Goal: Task Accomplishment & Management: Manage account settings

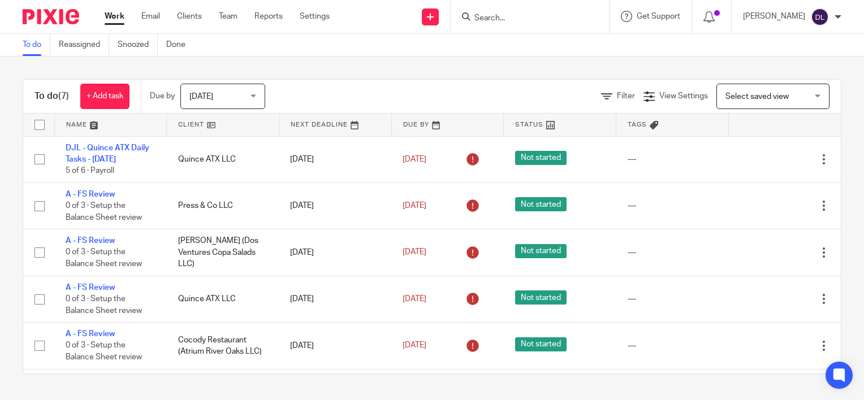
click at [83, 119] on link at bounding box center [111, 125] width 112 height 23
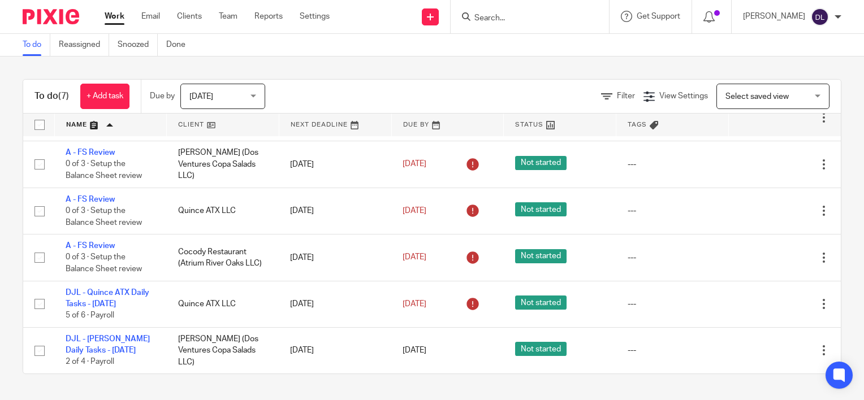
click at [129, 295] on link "DJL - Quince ATX Daily Tasks - [DATE]" at bounding box center [108, 298] width 84 height 19
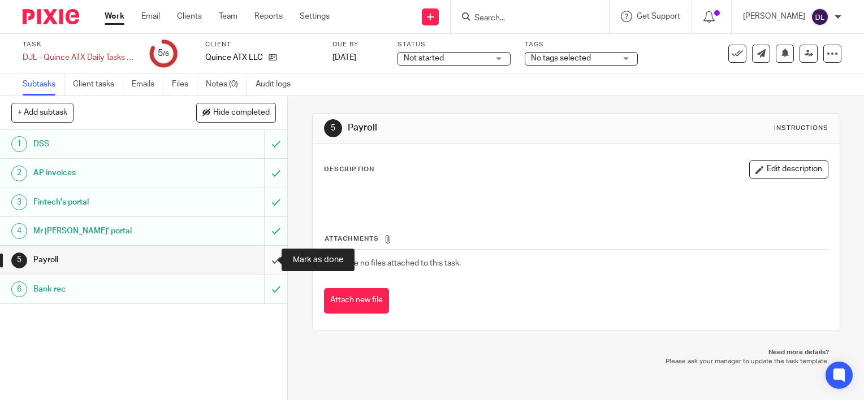
click at [264, 261] on input "submit" at bounding box center [143, 260] width 287 height 28
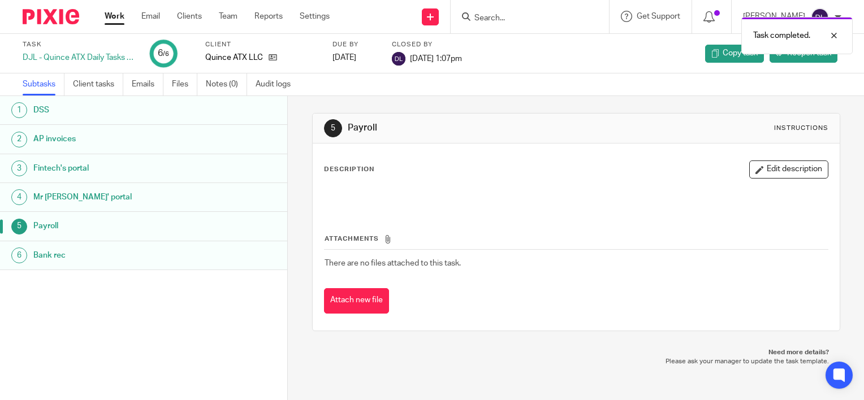
click at [109, 14] on link "Work" at bounding box center [115, 16] width 20 height 11
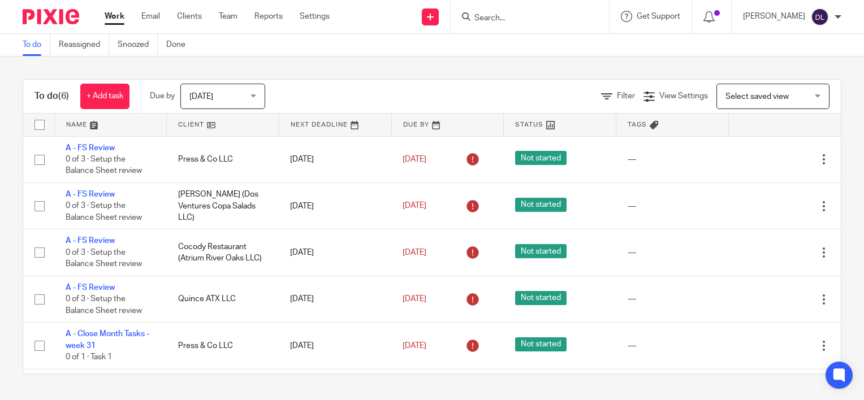
click at [72, 123] on link at bounding box center [111, 125] width 112 height 23
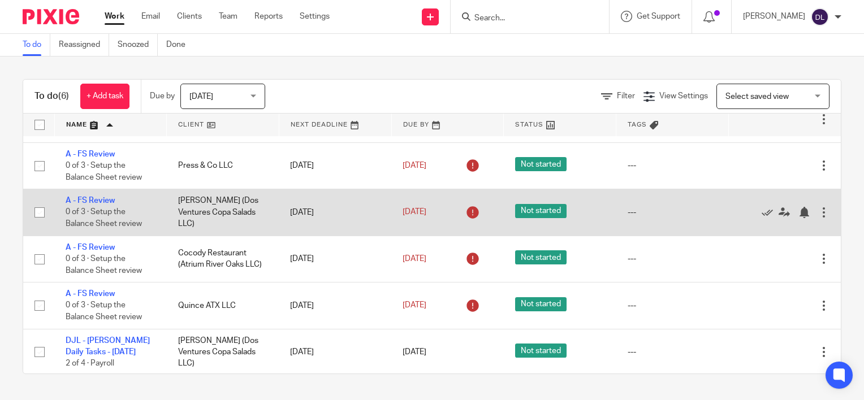
scroll to position [43, 0]
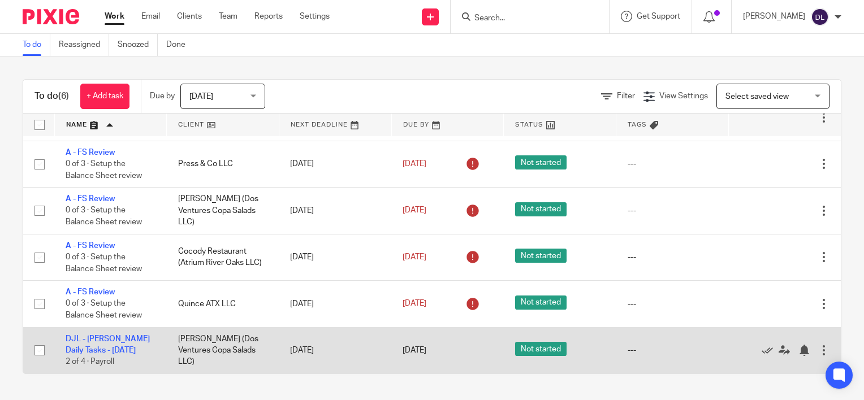
click at [818, 347] on div at bounding box center [823, 350] width 11 height 11
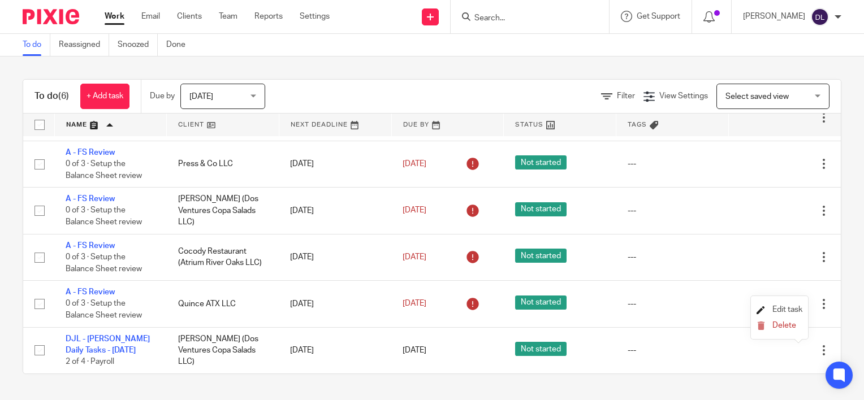
click at [783, 310] on span "Edit task" at bounding box center [788, 310] width 30 height 8
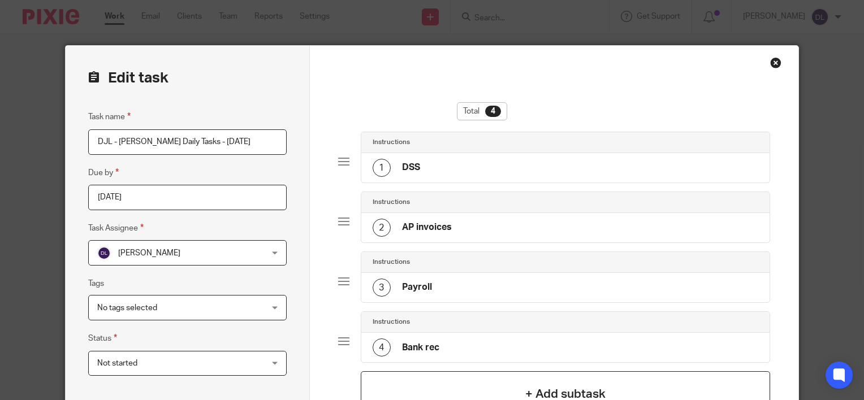
scroll to position [141, 0]
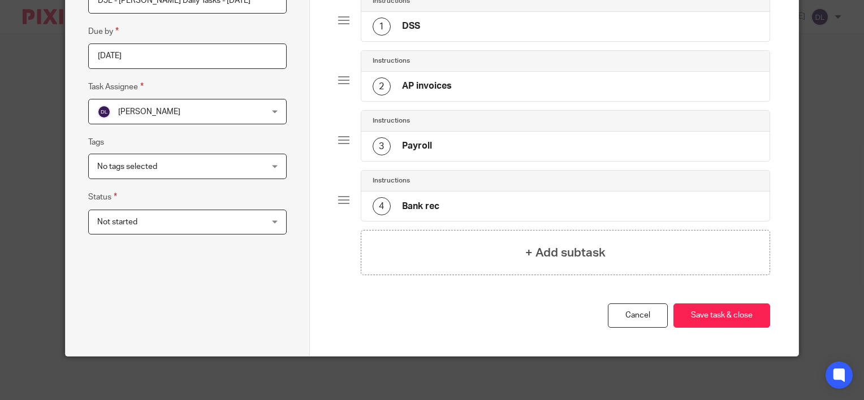
click at [407, 141] on h4 "Payroll" at bounding box center [417, 146] width 30 height 12
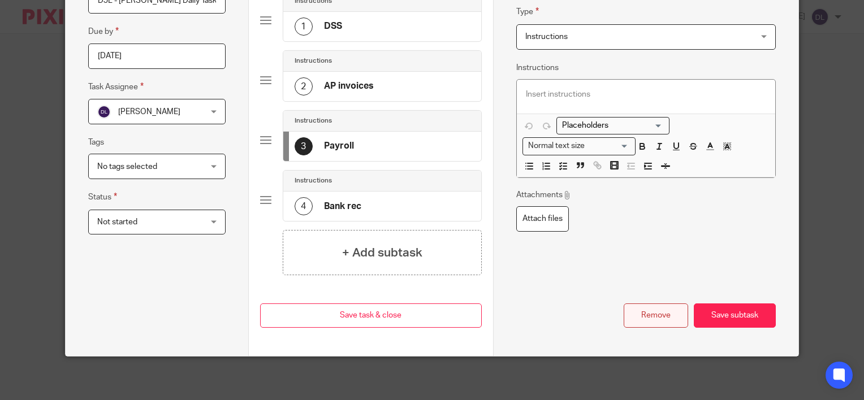
click at [672, 305] on button "Remove" at bounding box center [656, 316] width 64 height 24
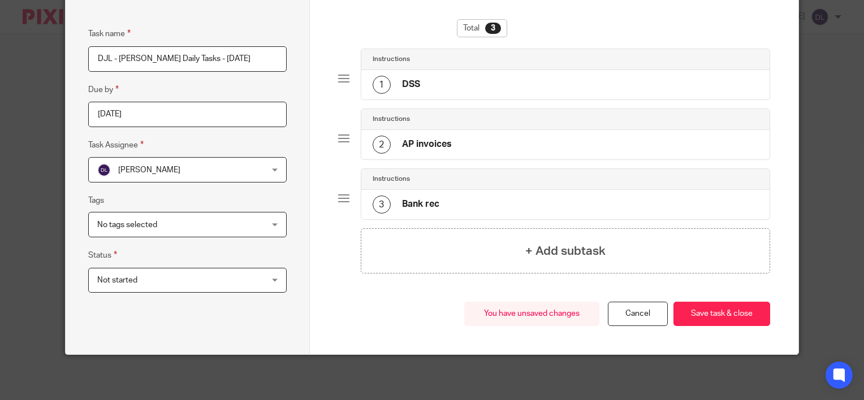
scroll to position [81, 0]
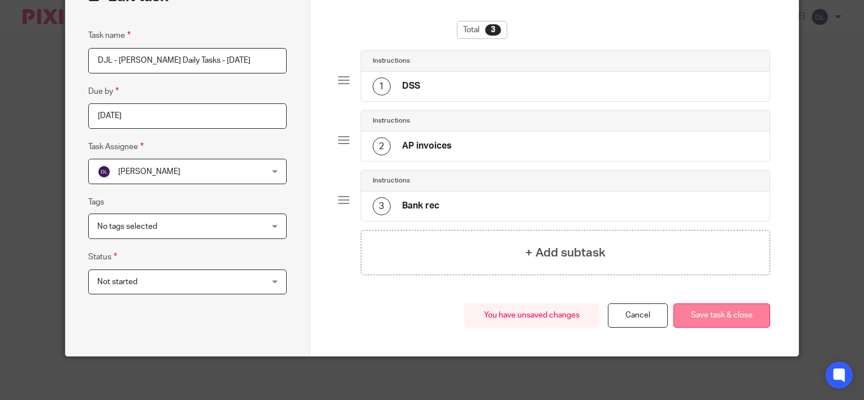
click at [704, 311] on button "Save task & close" at bounding box center [722, 316] width 97 height 24
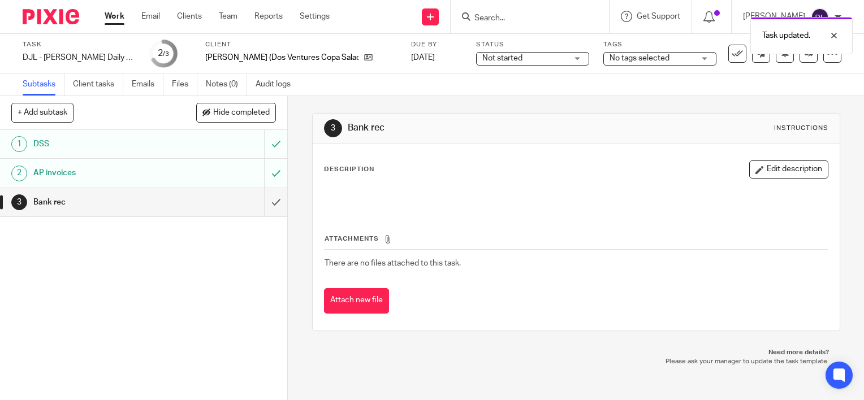
click at [110, 21] on link "Work" at bounding box center [115, 16] width 20 height 11
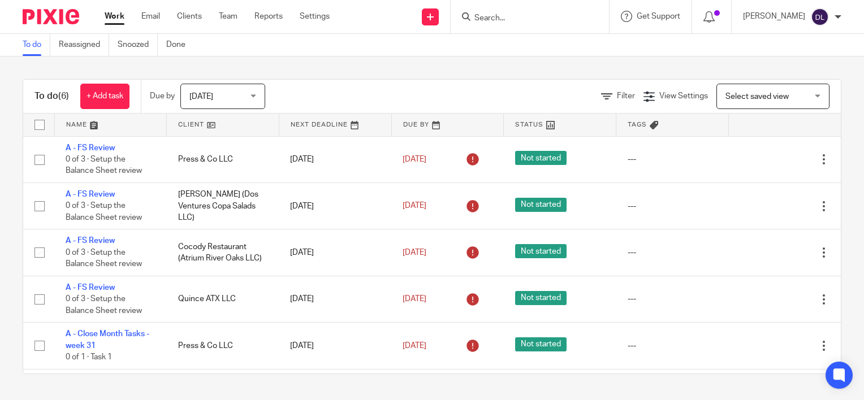
click at [76, 126] on link at bounding box center [111, 125] width 112 height 23
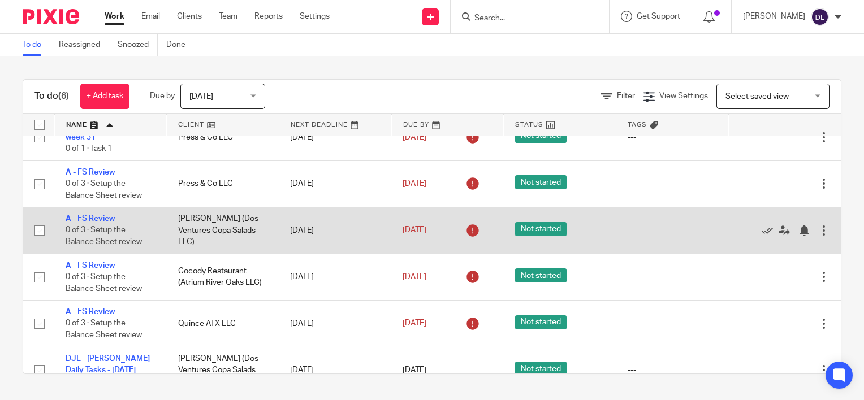
scroll to position [43, 0]
